Goal: Communication & Community: Ask a question

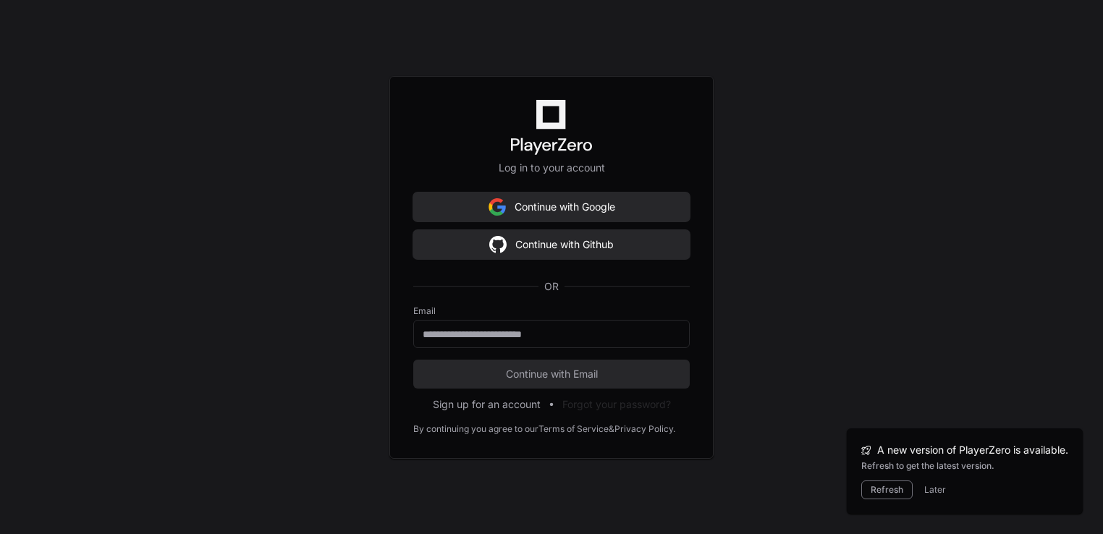
scroll to position [483, 0]
click at [475, 337] on input "email" at bounding box center [552, 334] width 258 height 14
type input "*"
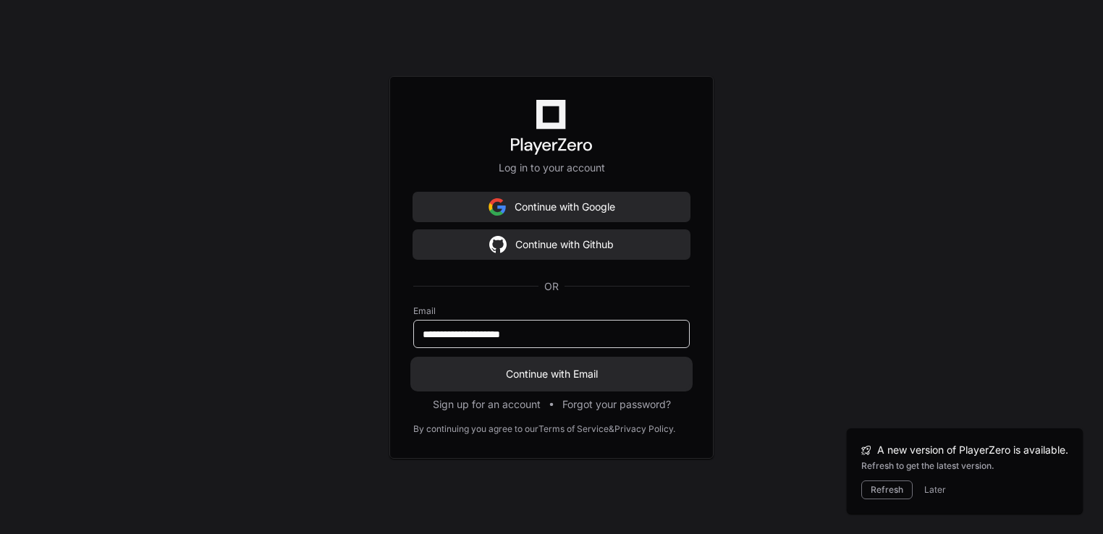
type input "**********"
click at [585, 373] on span "Continue with Email" at bounding box center [551, 374] width 276 height 14
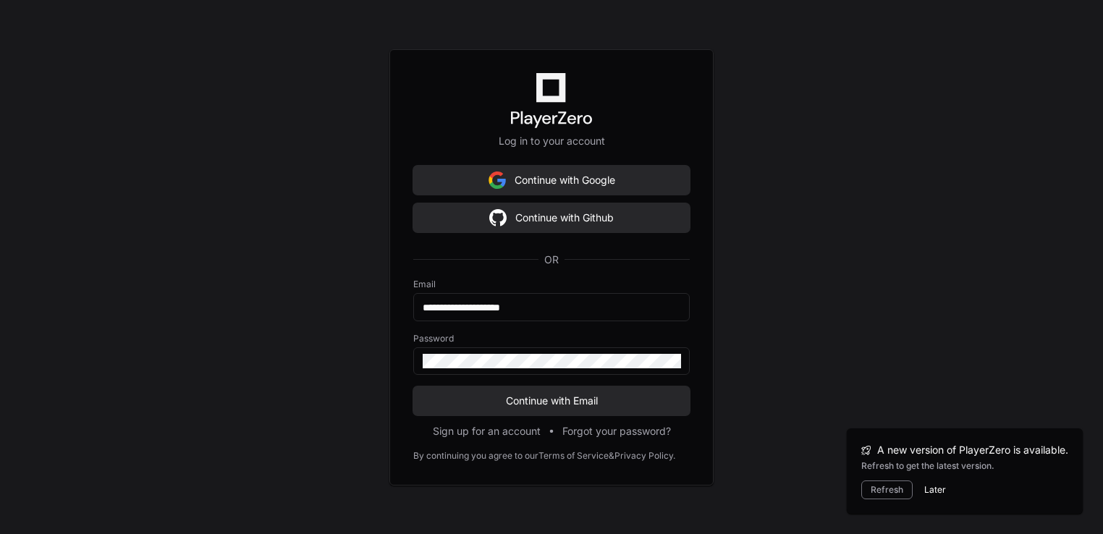
click at [924, 486] on button "Later" at bounding box center [935, 490] width 22 height 12
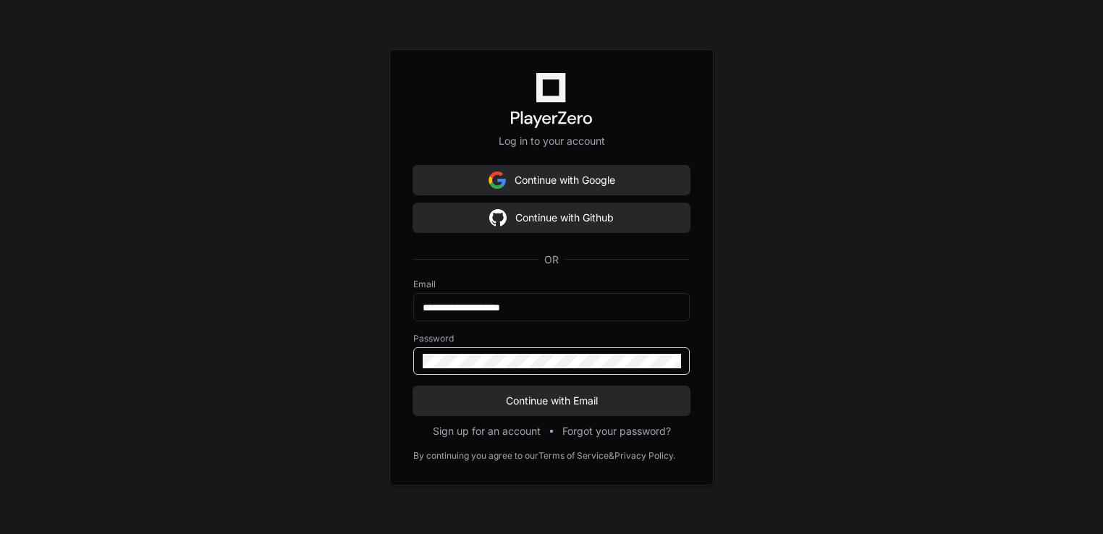
click at [413, 387] on button "Continue with Email" at bounding box center [551, 401] width 276 height 29
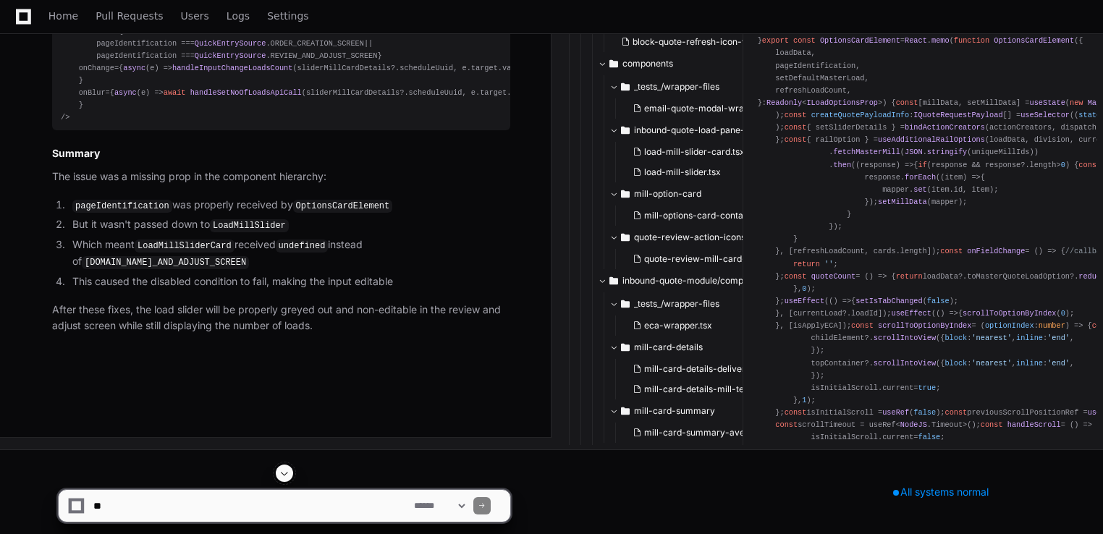
scroll to position [5567, 0]
click at [284, 476] on span at bounding box center [285, 474] width 12 height 12
click at [233, 498] on textarea at bounding box center [250, 506] width 321 height 32
click at [179, 506] on textarea at bounding box center [250, 506] width 321 height 32
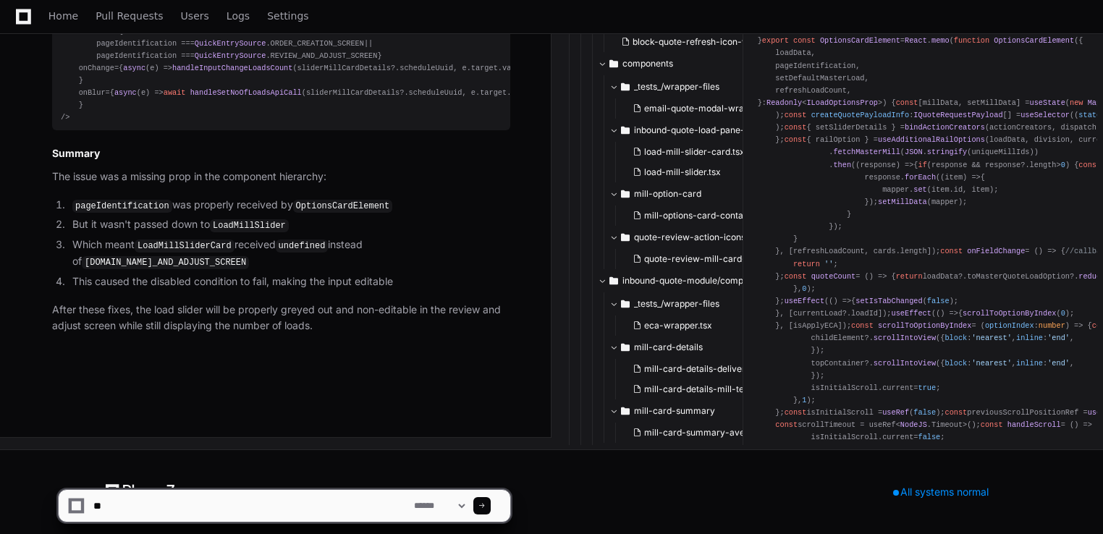
type textarea "*"
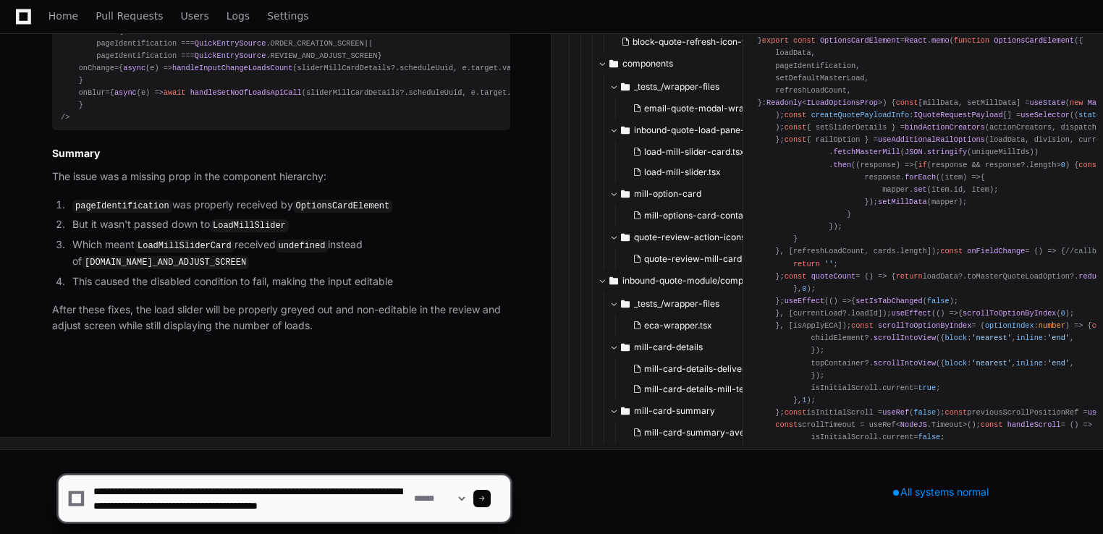
scroll to position [4, 0]
type textarea "**********"
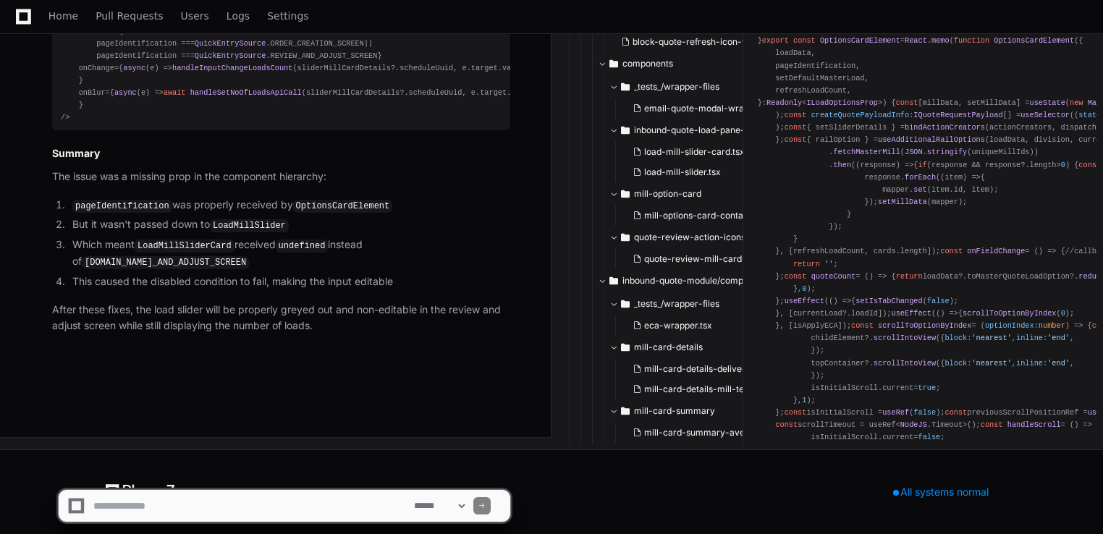
scroll to position [0, 0]
click at [284, 517] on textarea at bounding box center [250, 506] width 321 height 32
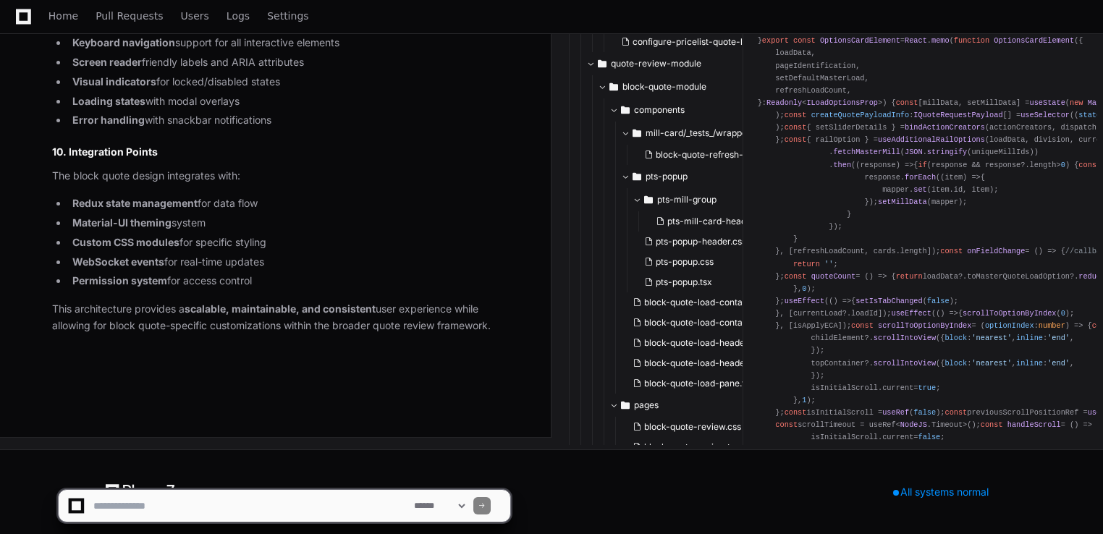
scroll to position [9546, 0]
click at [238, 514] on textarea at bounding box center [250, 506] width 321 height 32
click at [319, 271] on li "WebSocket events for real-time updates" at bounding box center [289, 262] width 442 height 17
click at [131, 520] on textarea at bounding box center [250, 506] width 321 height 32
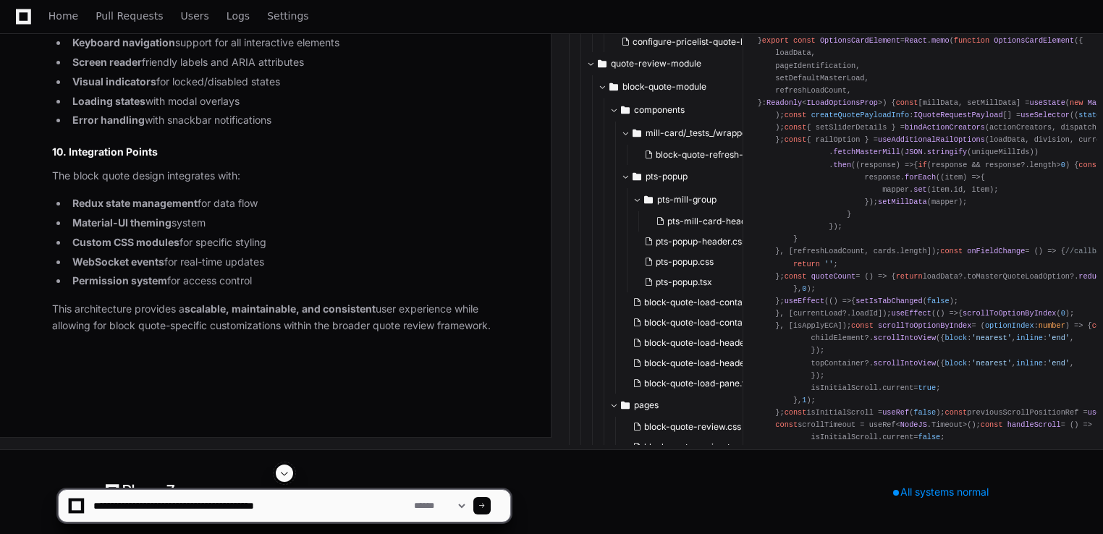
click at [222, 508] on textarea at bounding box center [250, 506] width 321 height 32
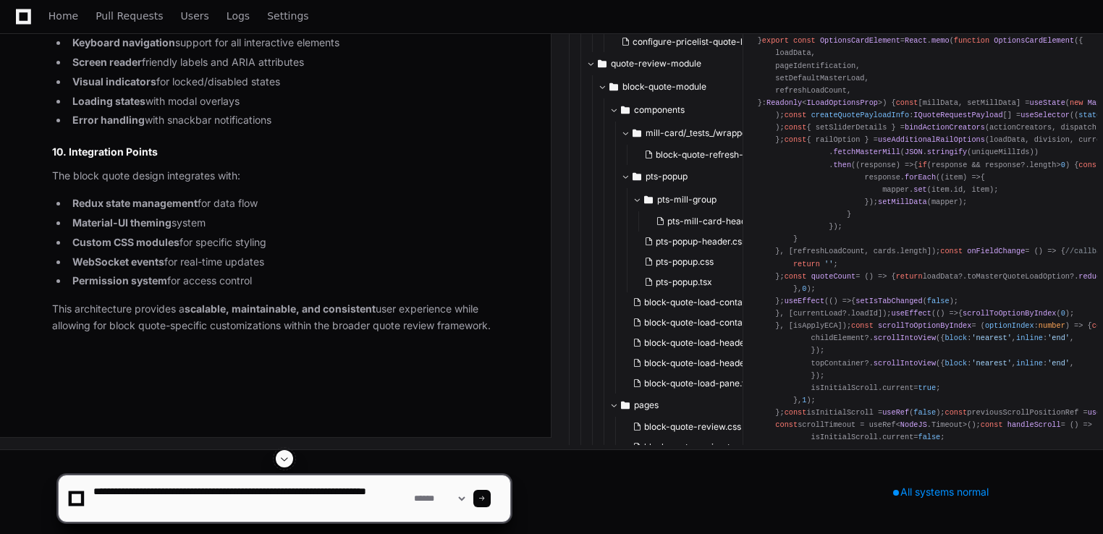
type textarea "**********"
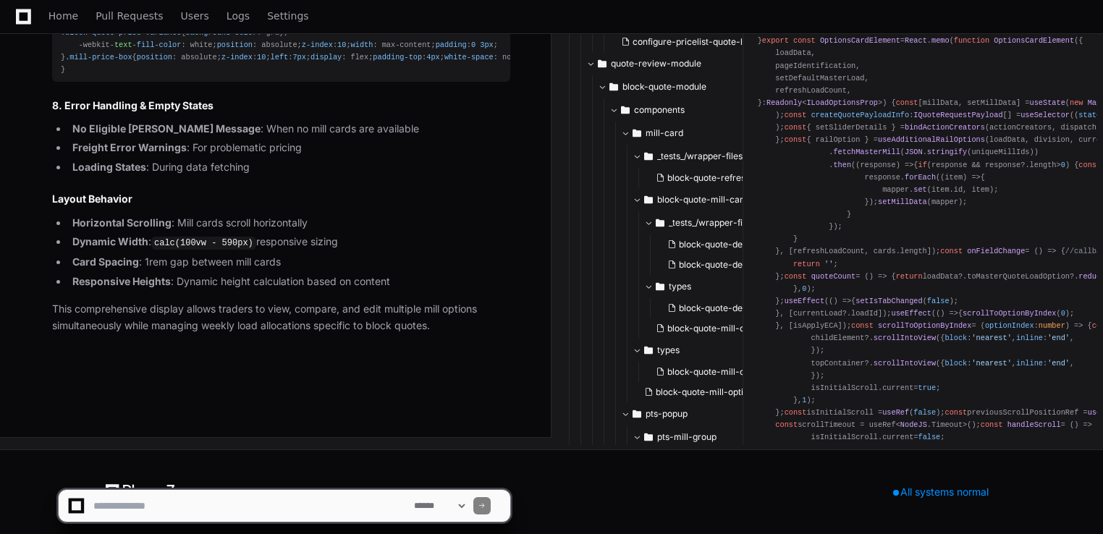
scroll to position [12540, 0]
click at [171, 510] on textarea at bounding box center [250, 506] width 321 height 32
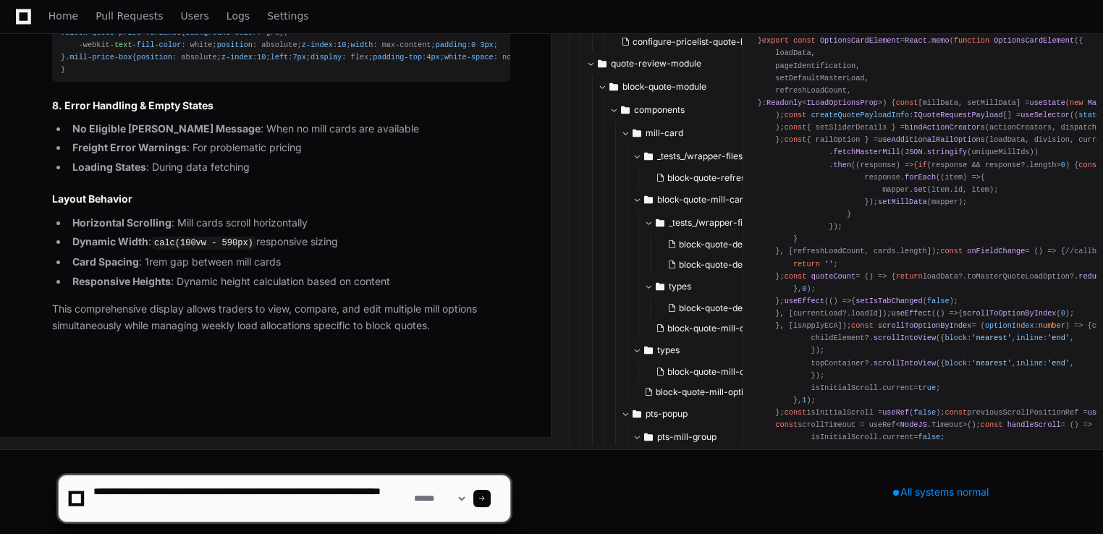
click at [211, 497] on textarea at bounding box center [250, 499] width 321 height 46
click at [208, 502] on textarea at bounding box center [250, 499] width 321 height 46
type textarea "**********"
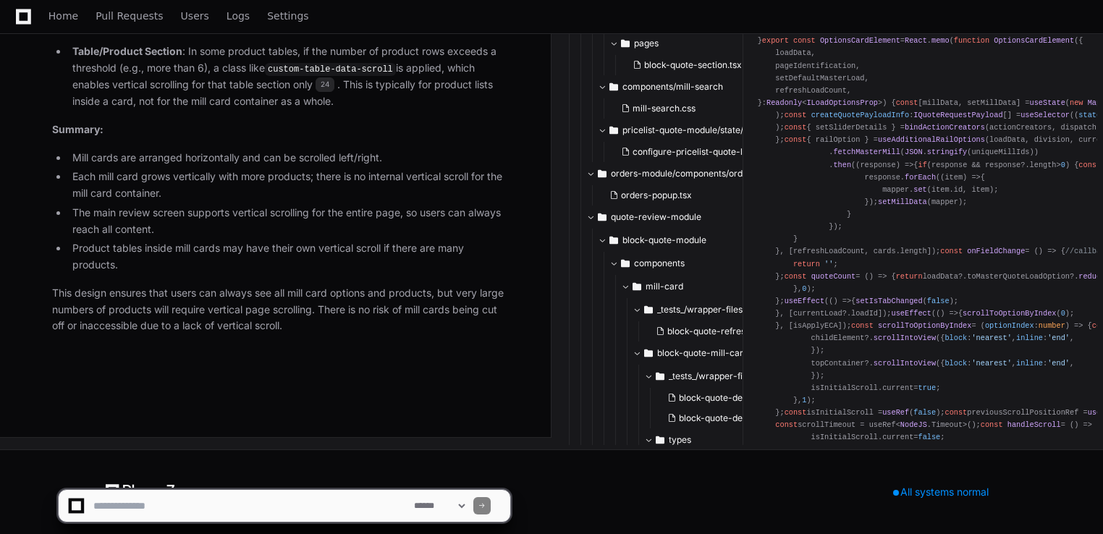
scroll to position [13573, 0]
click at [208, 502] on textarea at bounding box center [250, 506] width 321 height 32
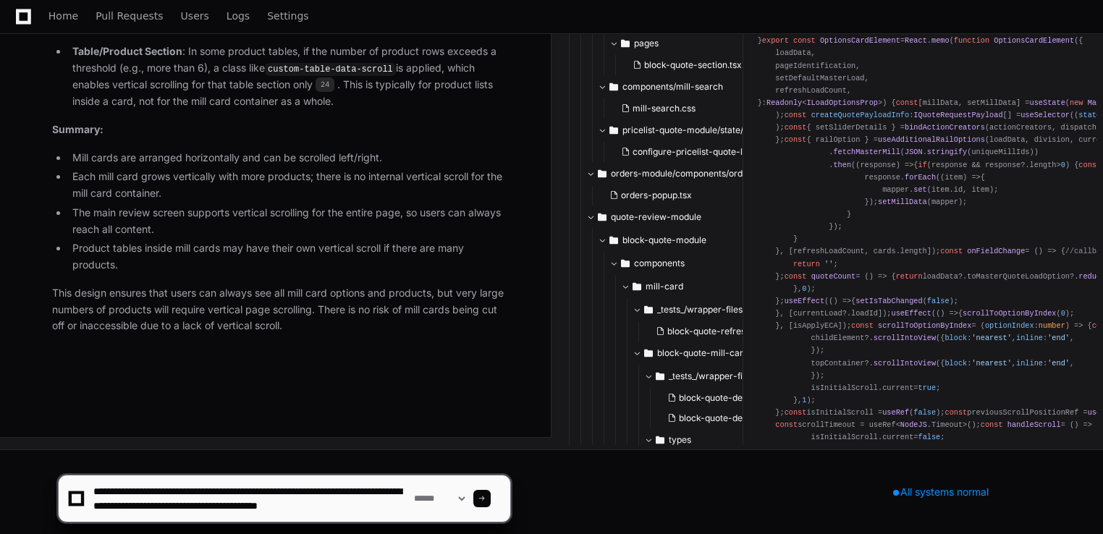
scroll to position [4, 0]
click at [263, 521] on textarea at bounding box center [250, 499] width 321 height 46
click at [253, 508] on textarea at bounding box center [250, 499] width 321 height 46
click at [252, 513] on textarea at bounding box center [250, 499] width 321 height 46
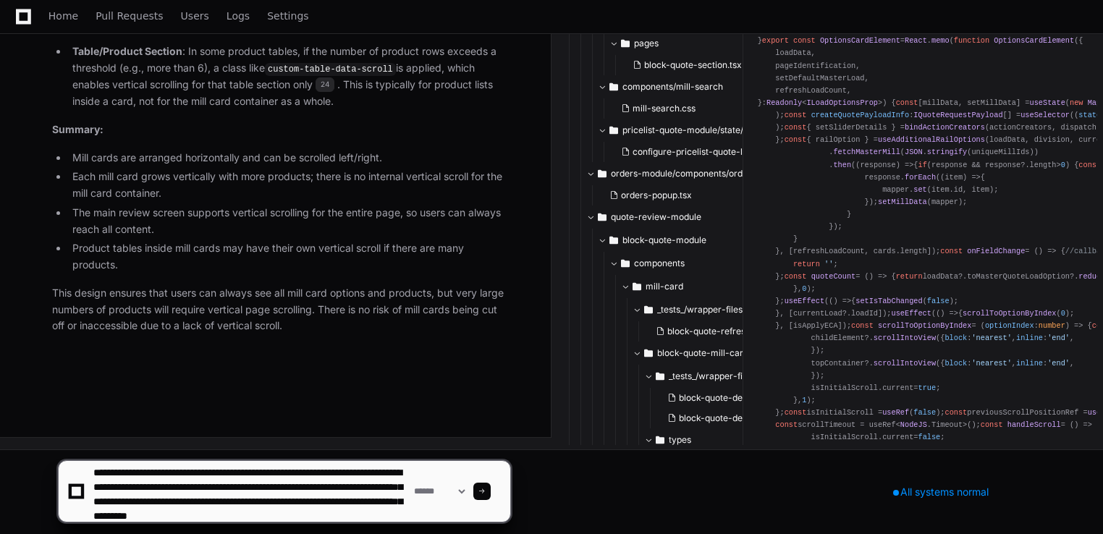
scroll to position [19, 0]
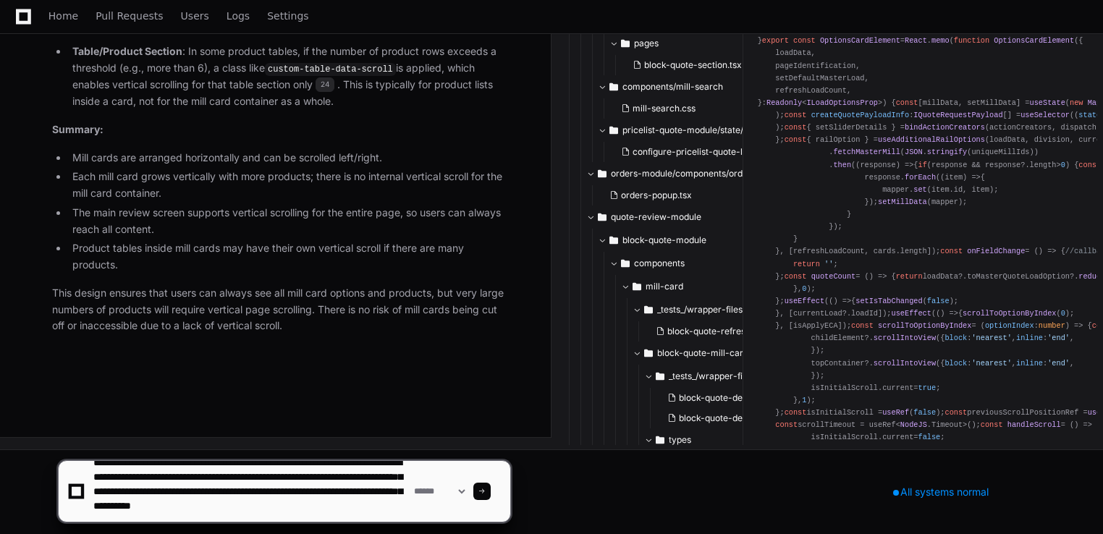
click at [211, 517] on textarea at bounding box center [250, 491] width 321 height 61
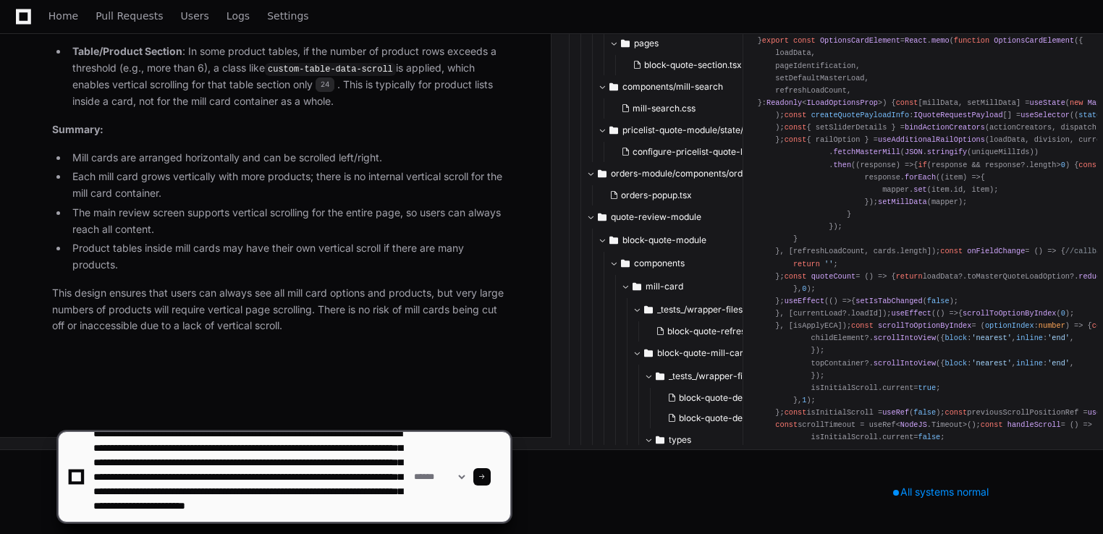
scroll to position [33, 0]
click at [336, 507] on textarea at bounding box center [250, 477] width 321 height 90
click at [319, 502] on textarea at bounding box center [250, 477] width 321 height 90
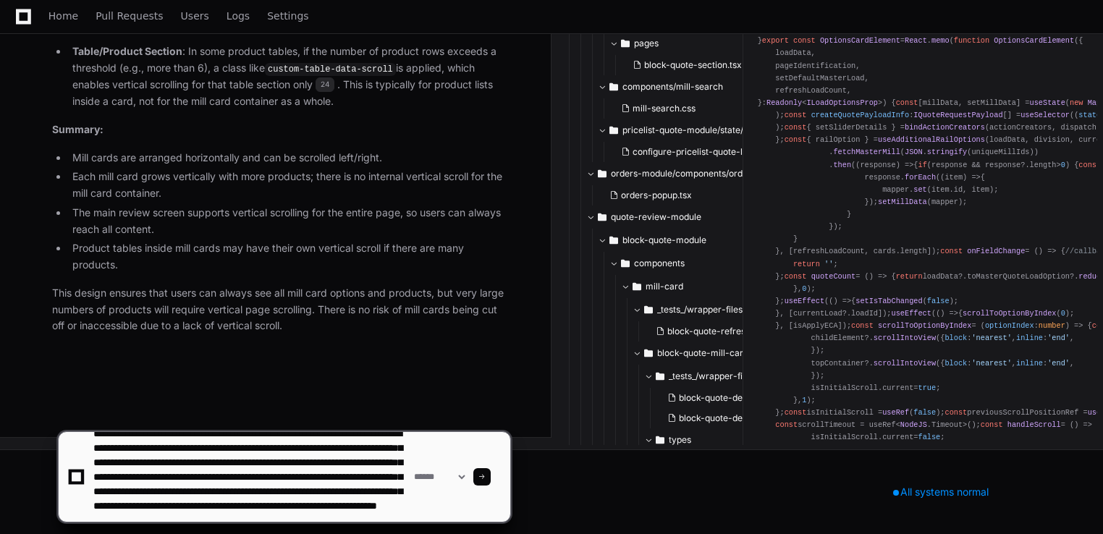
scroll to position [43, 0]
drag, startPoint x: 266, startPoint y: 502, endPoint x: 139, endPoint y: 516, distance: 128.1
click at [139, 516] on textarea at bounding box center [250, 477] width 321 height 90
click at [356, 510] on textarea at bounding box center [250, 477] width 321 height 90
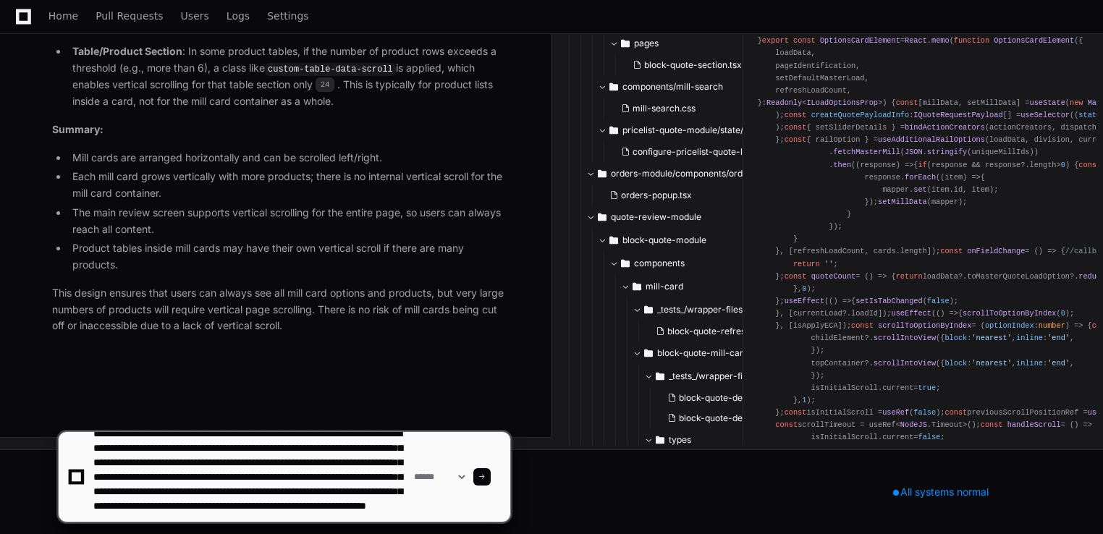
paste textarea "**********"
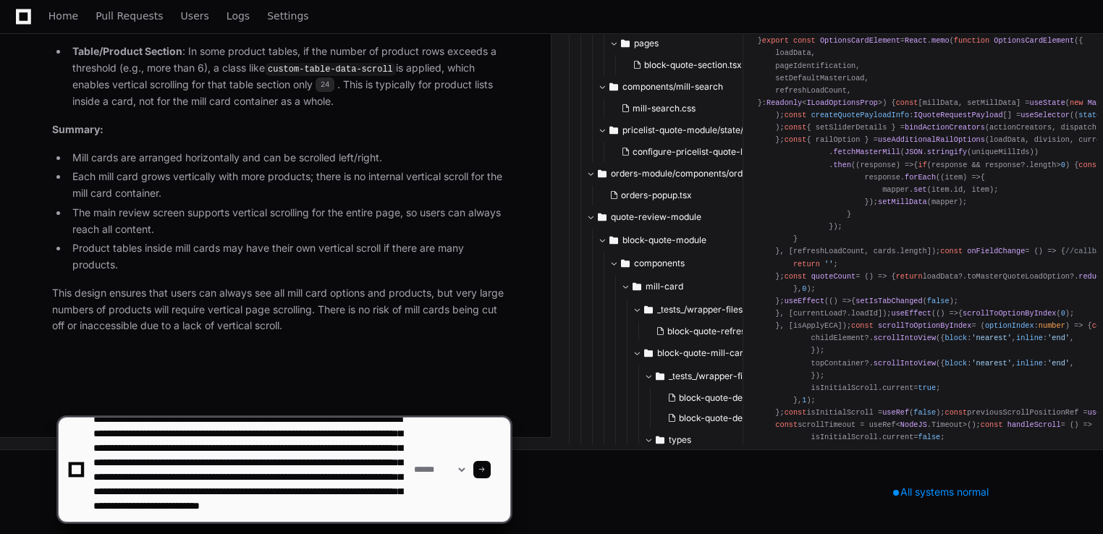
click at [291, 507] on textarea at bounding box center [250, 470] width 321 height 104
click at [286, 495] on textarea at bounding box center [250, 470] width 321 height 104
type textarea "**********"
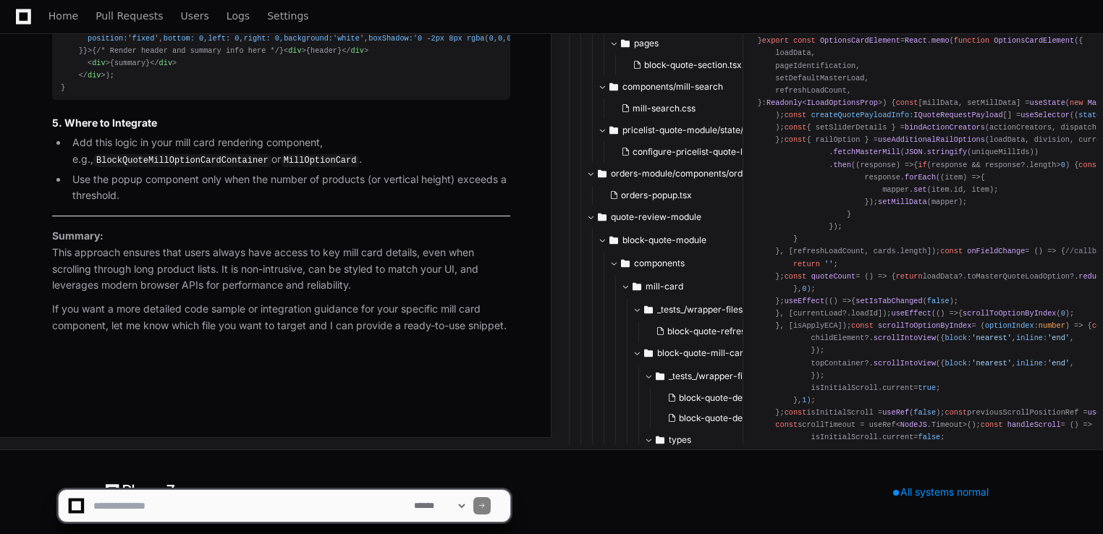
scroll to position [15302, 0]
click at [286, 495] on textarea at bounding box center [250, 506] width 321 height 32
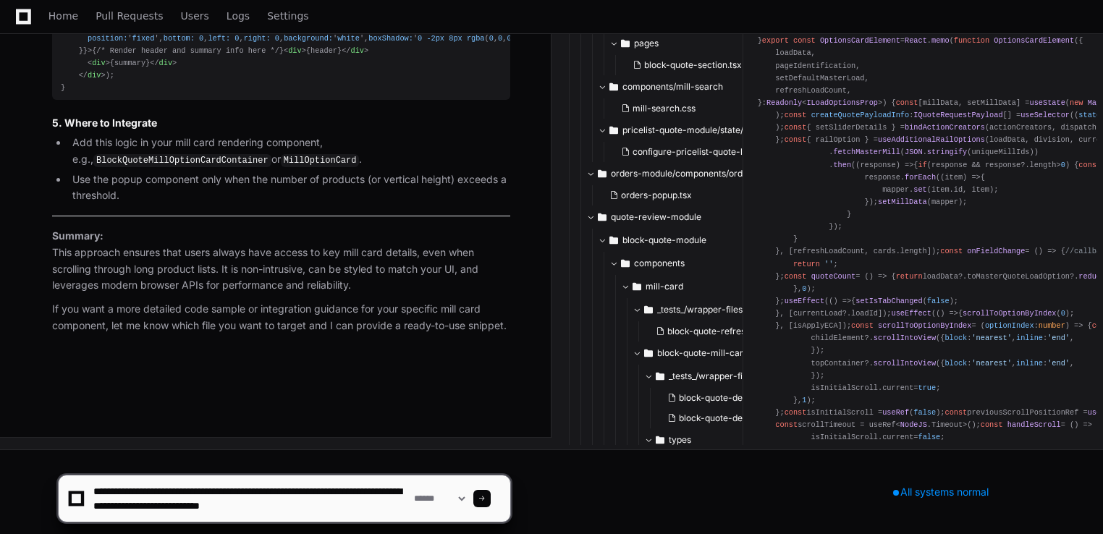
click at [340, 510] on textarea at bounding box center [250, 499] width 321 height 46
click at [130, 482] on textarea at bounding box center [250, 499] width 321 height 46
click at [172, 518] on textarea at bounding box center [250, 499] width 321 height 46
type textarea "**********"
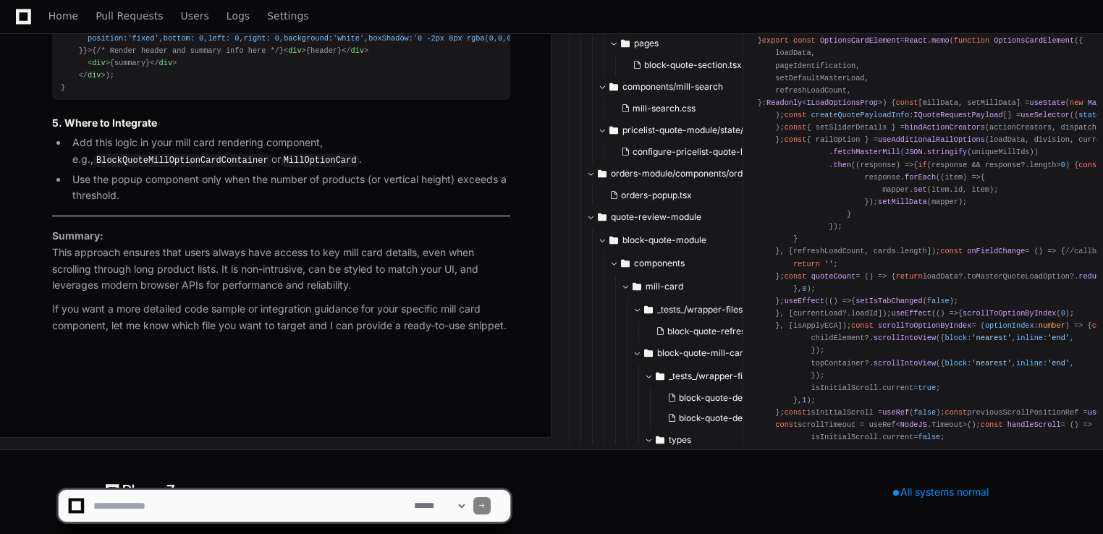
scroll to position [0, 0]
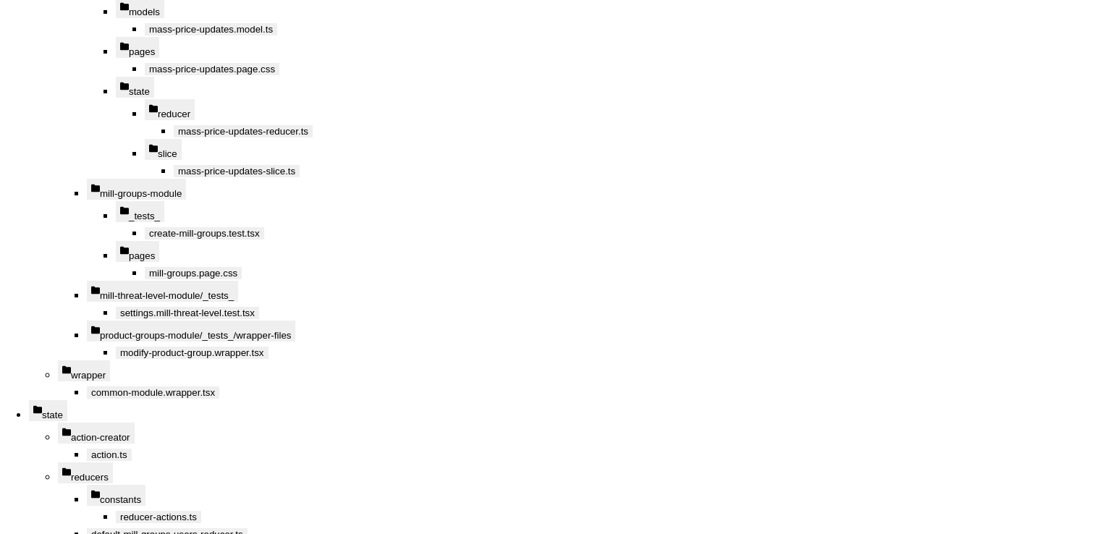
scroll to position [19134, 0]
